Goal: Task Accomplishment & Management: Manage account settings

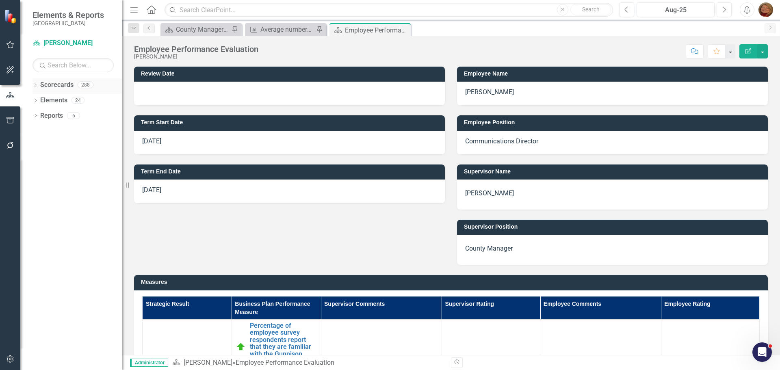
click at [54, 83] on link "Scorecards" at bounding box center [56, 84] width 33 height 9
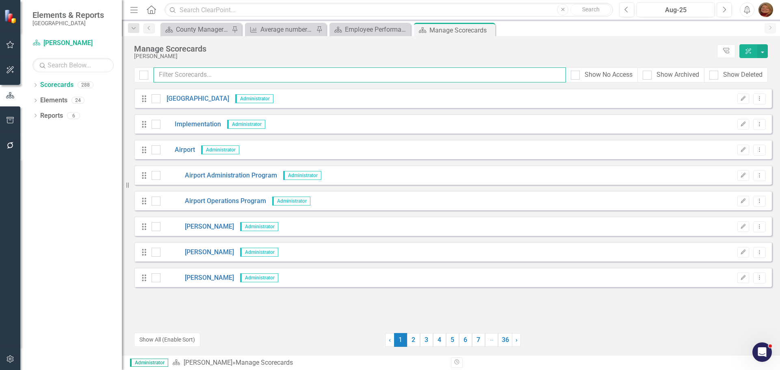
click at [193, 74] on input "text" at bounding box center [360, 74] width 412 height 15
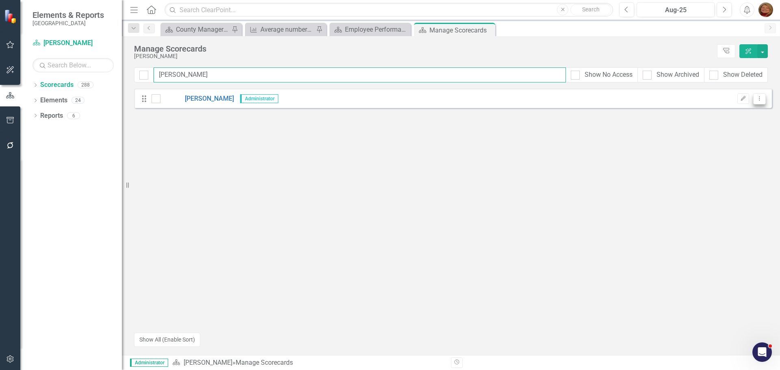
type input "[PERSON_NAME]"
click at [757, 97] on icon "Dropdown Menu" at bounding box center [759, 98] width 7 height 5
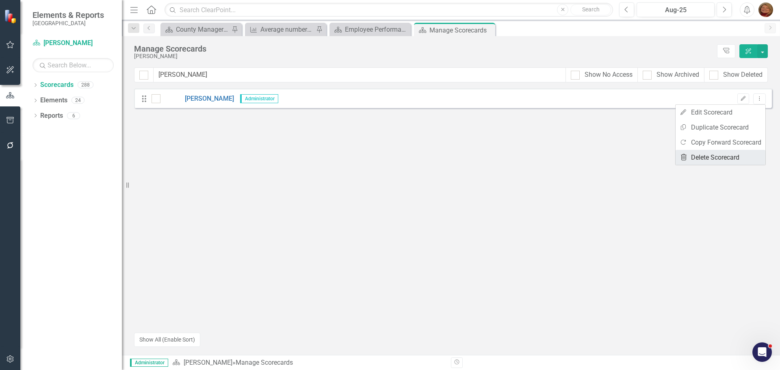
click at [721, 155] on link "Trash Delete Scorecard" at bounding box center [720, 157] width 90 height 15
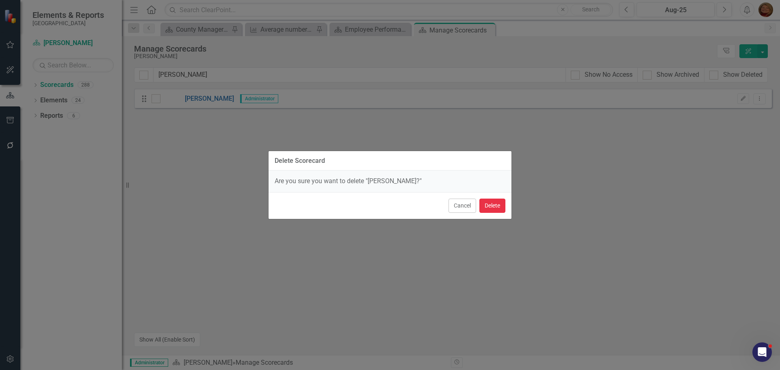
click at [490, 204] on button "Delete" at bounding box center [492, 206] width 26 height 14
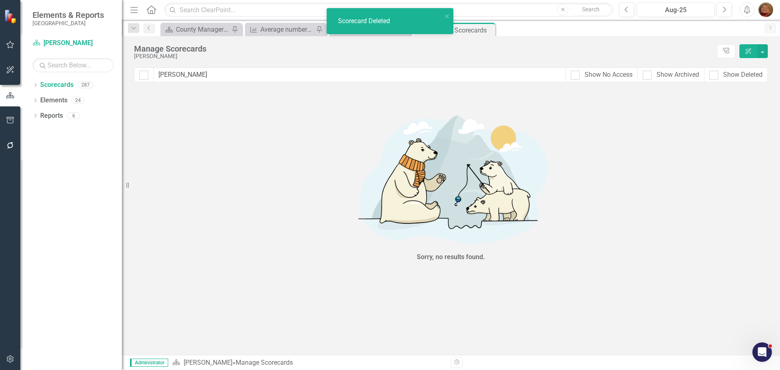
click at [11, 356] on icon "button" at bounding box center [10, 359] width 9 height 6
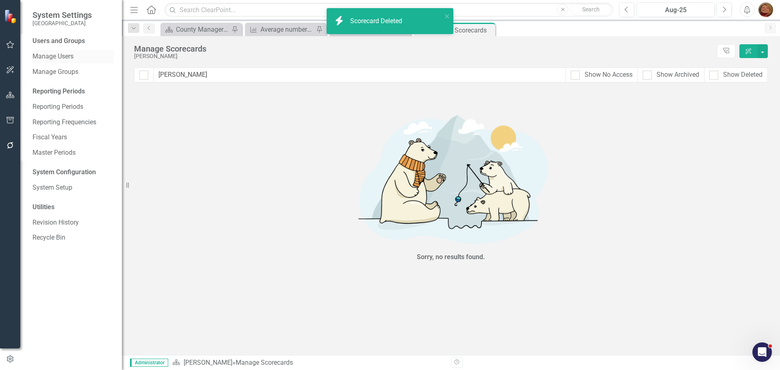
click at [70, 57] on link "Manage Users" at bounding box center [72, 56] width 81 height 9
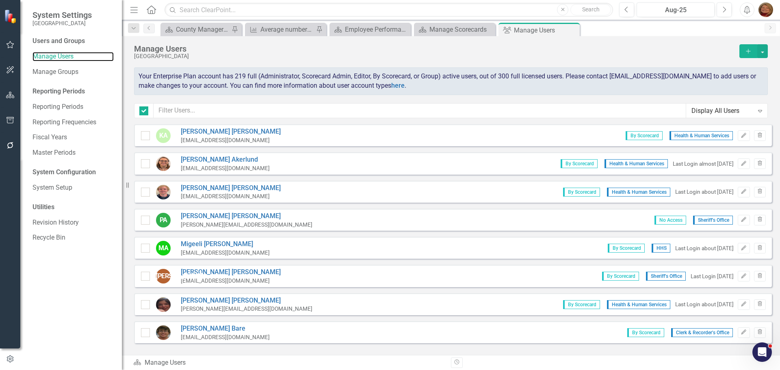
checkbox input "false"
click at [207, 110] on input "text" at bounding box center [420, 110] width 532 height 15
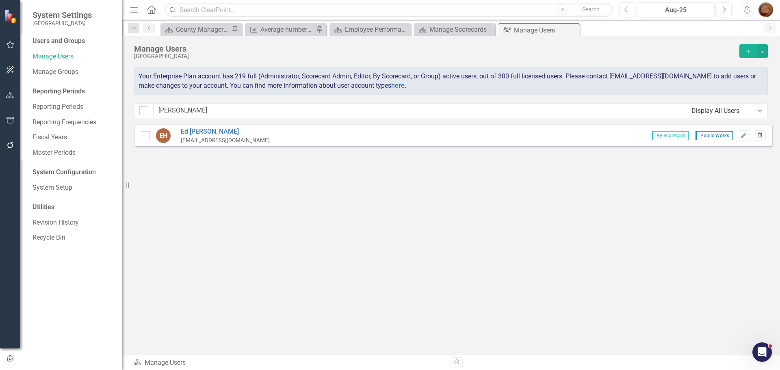
click at [759, 134] on icon "Trash" at bounding box center [760, 135] width 6 height 5
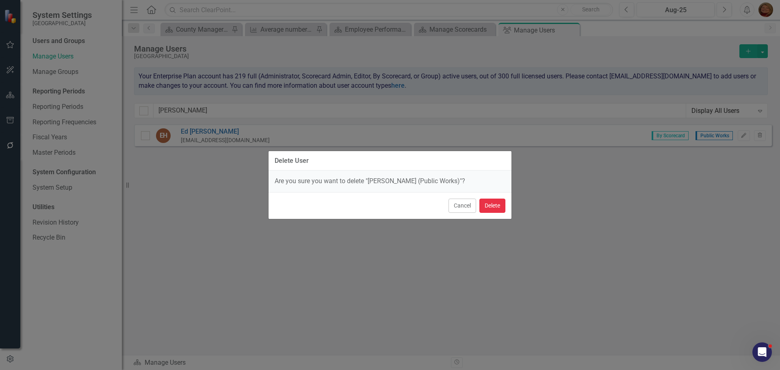
click at [487, 205] on button "Delete" at bounding box center [492, 206] width 26 height 14
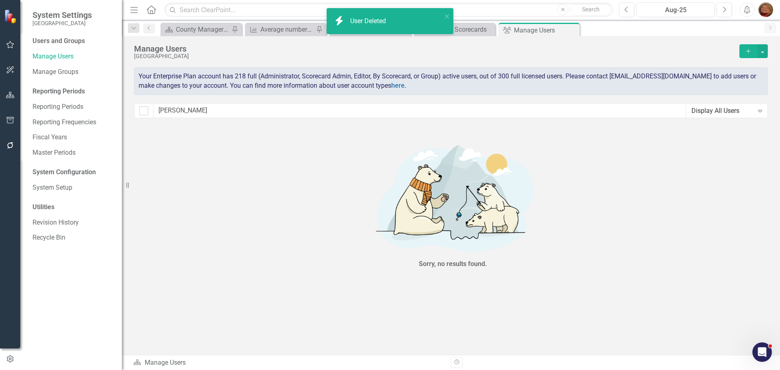
click at [665, 209] on div "Sorry, no results found." at bounding box center [453, 204] width 638 height 161
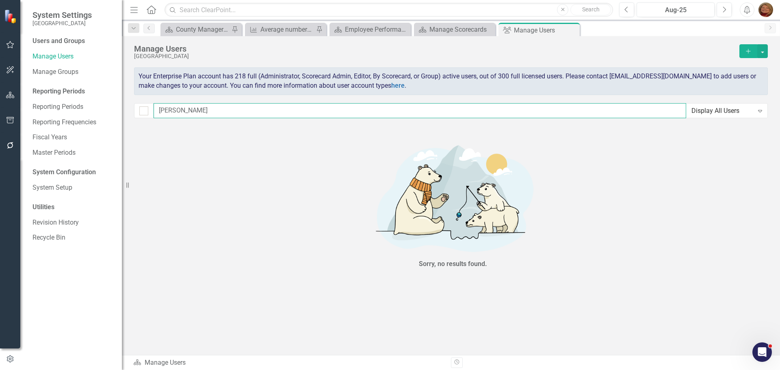
drag, startPoint x: 181, startPoint y: 112, endPoint x: 130, endPoint y: 109, distance: 50.9
click at [130, 109] on div "Manage Users Gunnison County Add Your Enterprise Plan account has 218 full (Adm…" at bounding box center [451, 80] width 658 height 88
type input "dun"
checkbox input "false"
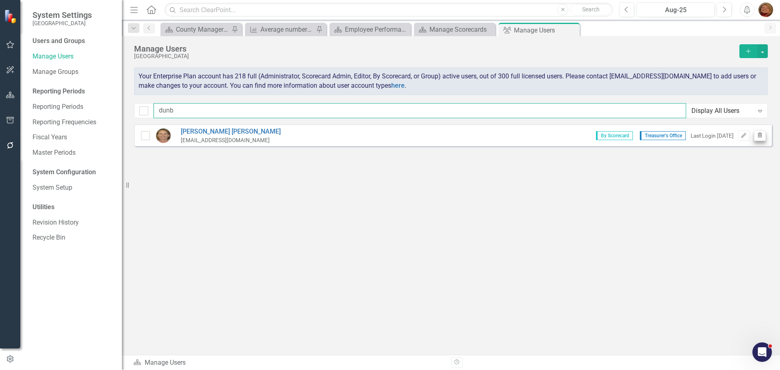
type input "dunb"
click at [762, 134] on icon "Trash" at bounding box center [760, 135] width 6 height 5
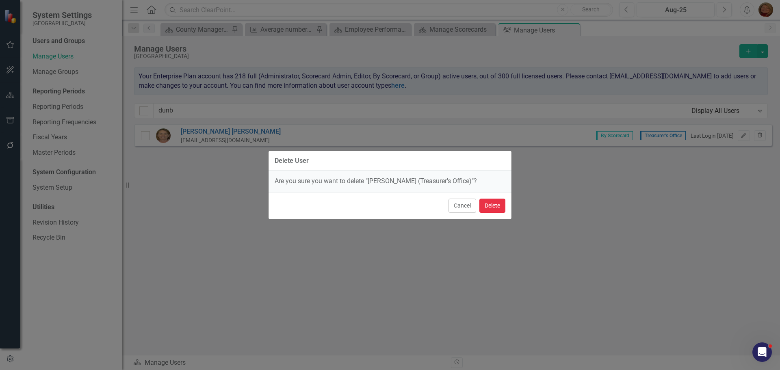
click at [488, 204] on button "Delete" at bounding box center [492, 206] width 26 height 14
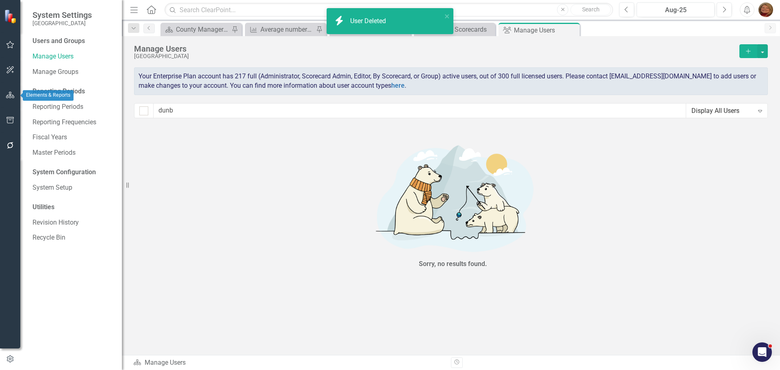
click at [9, 94] on icon "button" at bounding box center [10, 95] width 9 height 6
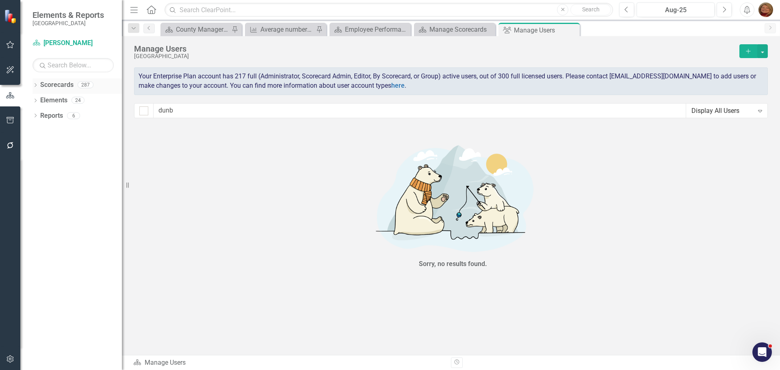
click at [50, 81] on link "Scorecards" at bounding box center [56, 84] width 33 height 9
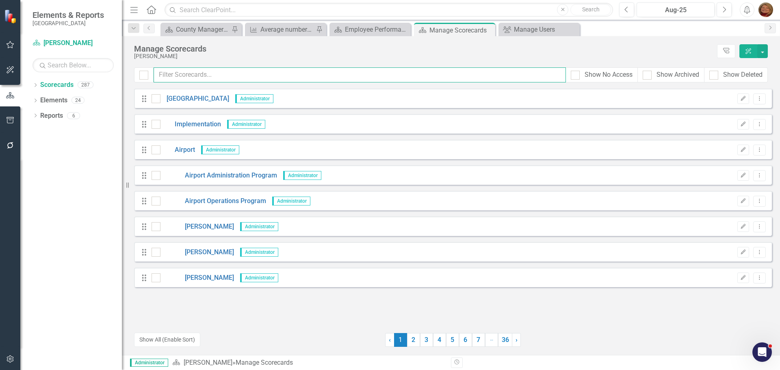
click at [189, 71] on input "text" at bounding box center [360, 74] width 412 height 15
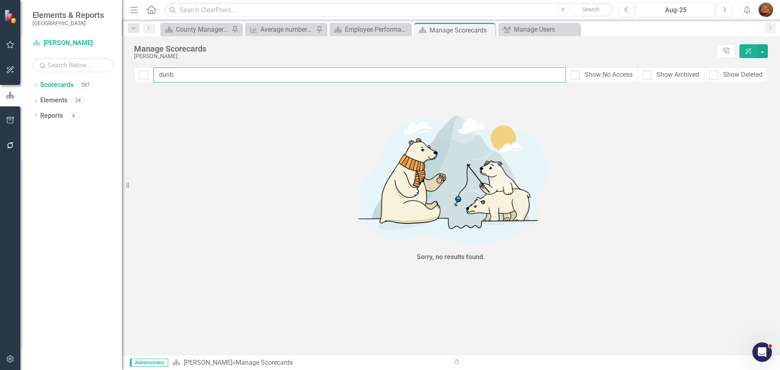
type input "dun"
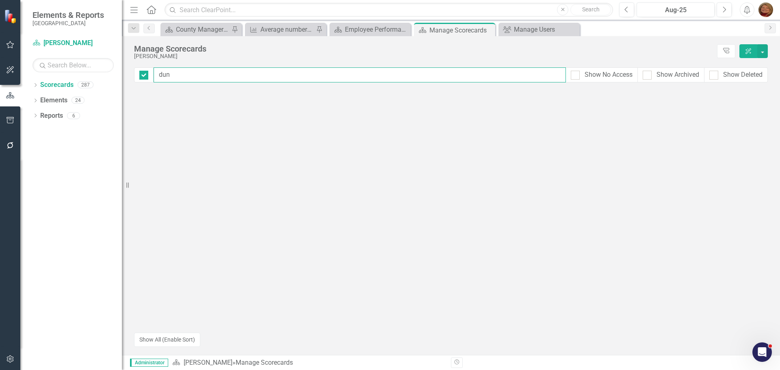
checkbox input "false"
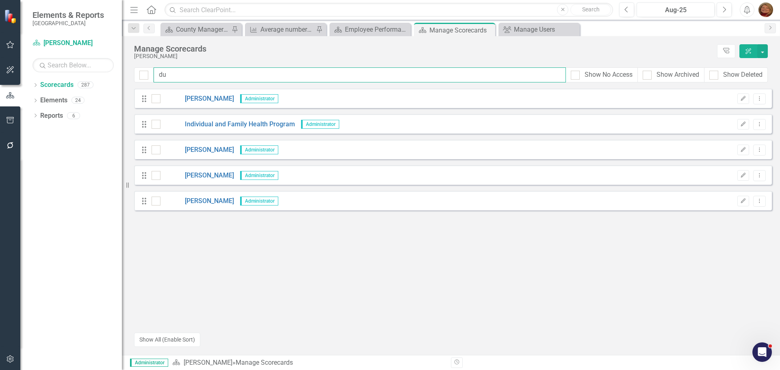
type input "d"
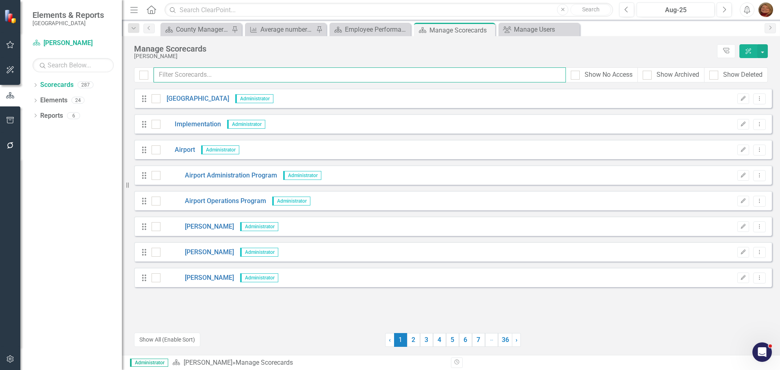
click at [207, 72] on input "text" at bounding box center [360, 74] width 412 height 15
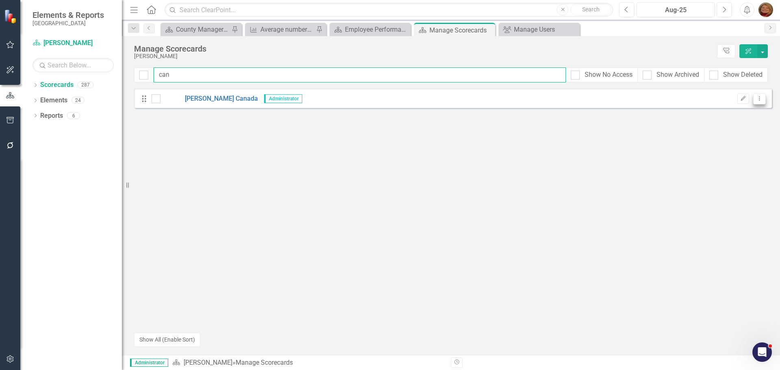
type input "can"
click at [759, 97] on icon "Dropdown Menu" at bounding box center [759, 98] width 7 height 5
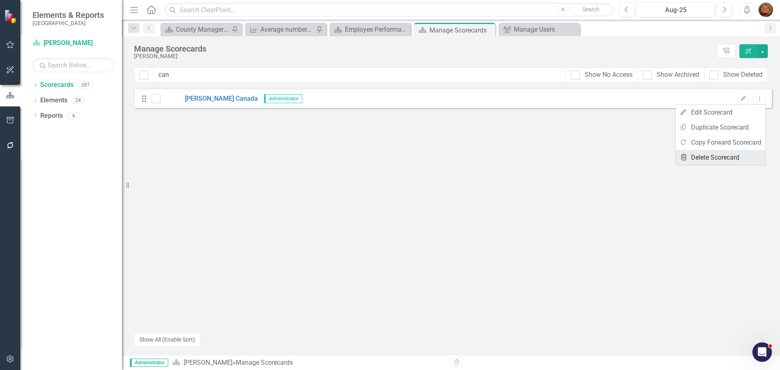
click at [736, 155] on link "Trash Delete Scorecard" at bounding box center [720, 157] width 90 height 15
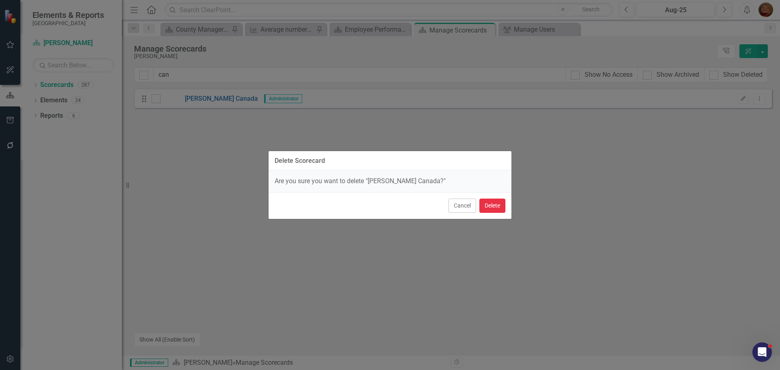
click at [491, 205] on button "Delete" at bounding box center [492, 206] width 26 height 14
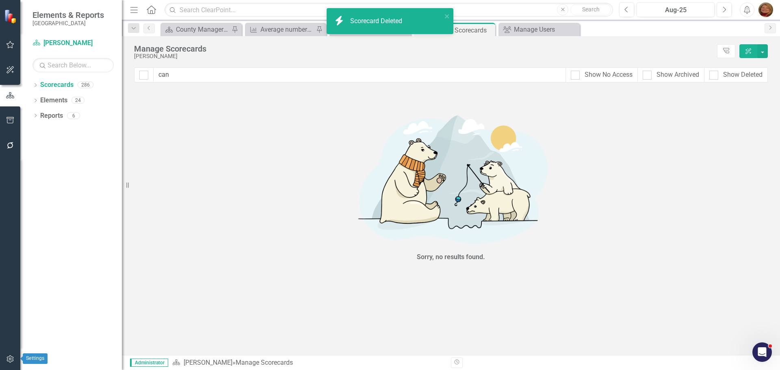
click at [9, 361] on icon "button" at bounding box center [10, 359] width 9 height 6
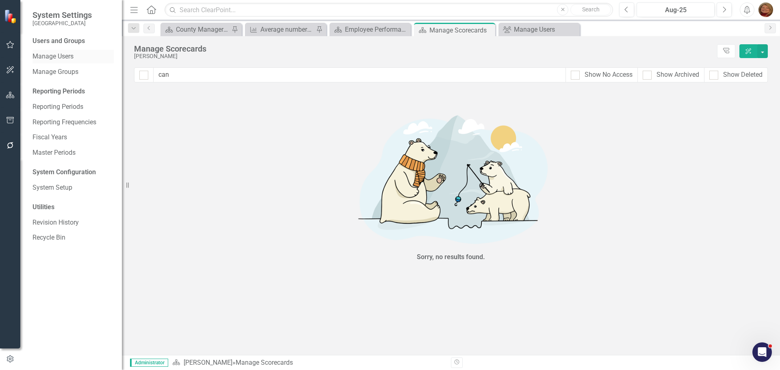
click at [60, 54] on link "Manage Users" at bounding box center [72, 56] width 81 height 9
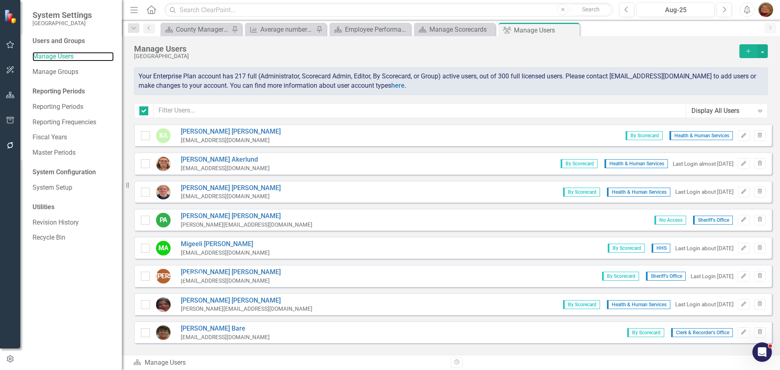
checkbox input "false"
click at [183, 105] on input "text" at bounding box center [420, 110] width 532 height 15
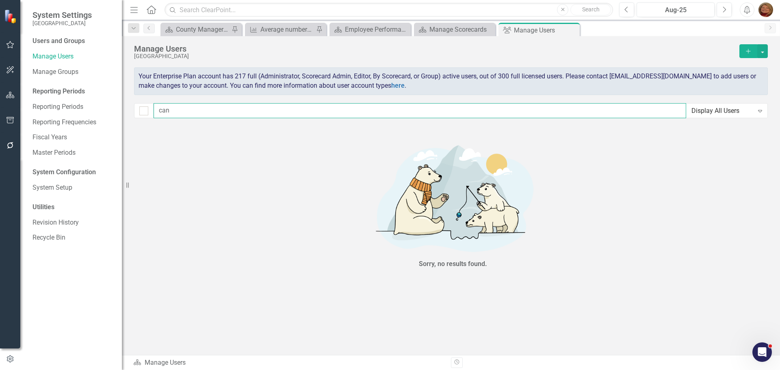
type input "can"
